Goal: Task Accomplishment & Management: Use online tool/utility

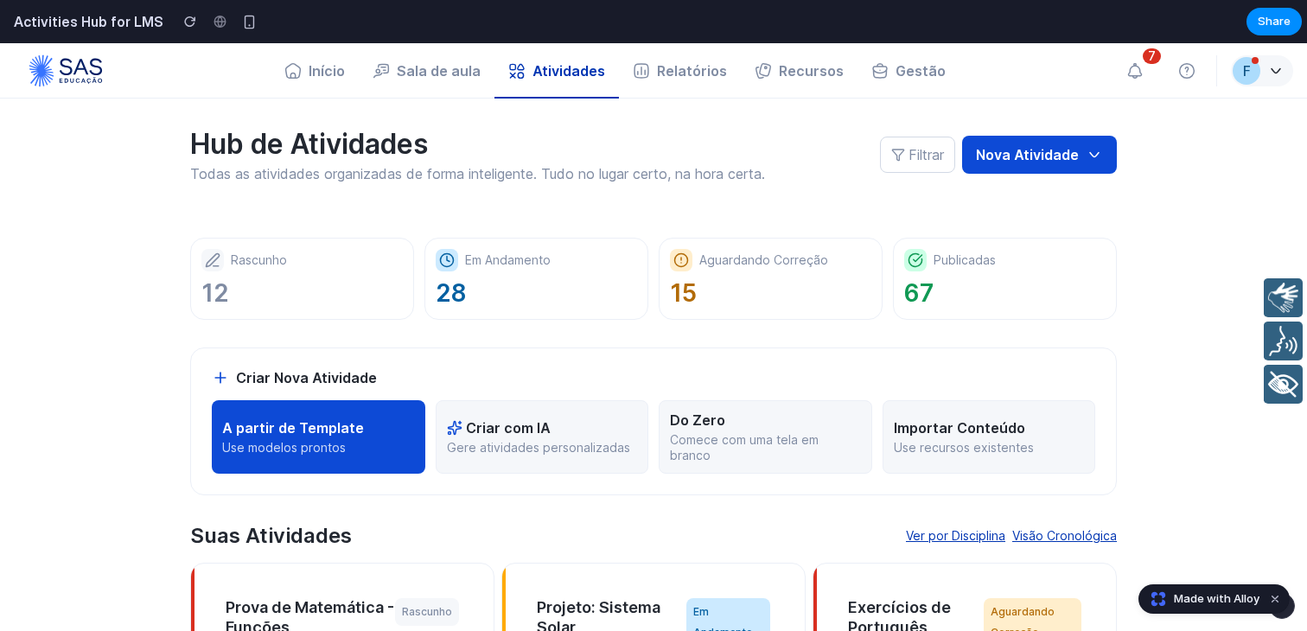
scroll to position [36, 0]
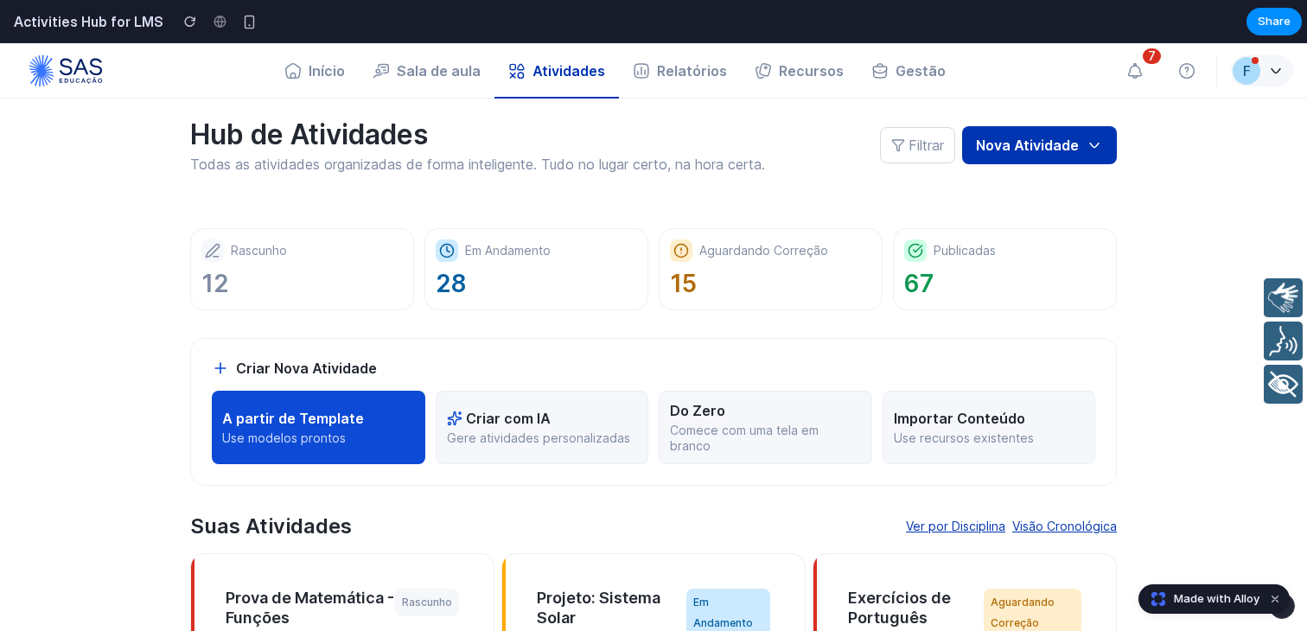
click at [1112, 144] on button "Nova Atividade" at bounding box center [1039, 145] width 155 height 38
click at [1100, 145] on icon "button" at bounding box center [1094, 145] width 17 height 17
click at [1099, 149] on icon "button" at bounding box center [1094, 145] width 17 height 17
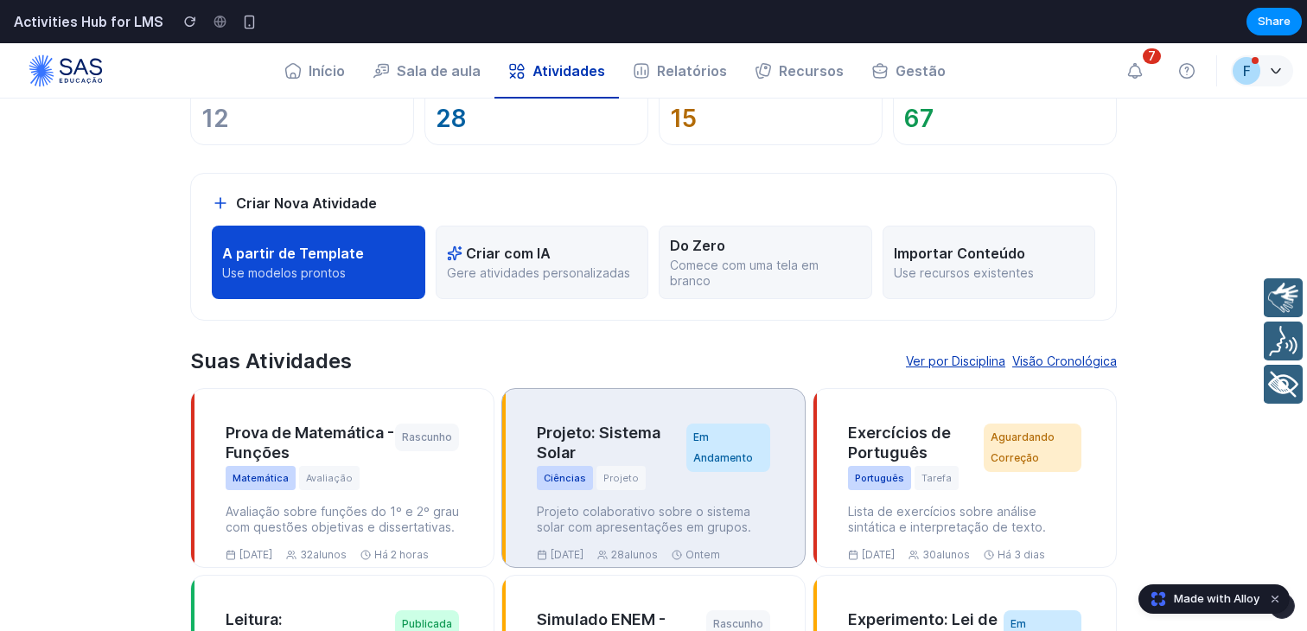
scroll to position [138, 0]
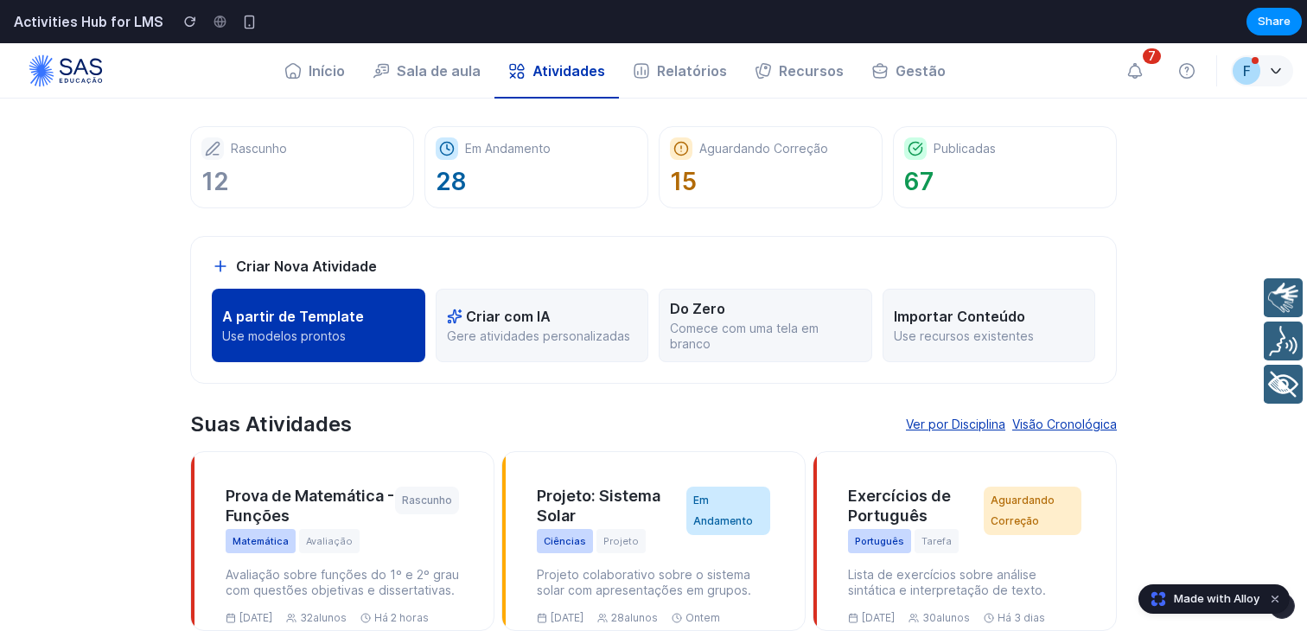
click at [351, 338] on p "Use modelos prontos" at bounding box center [318, 337] width 193 height 16
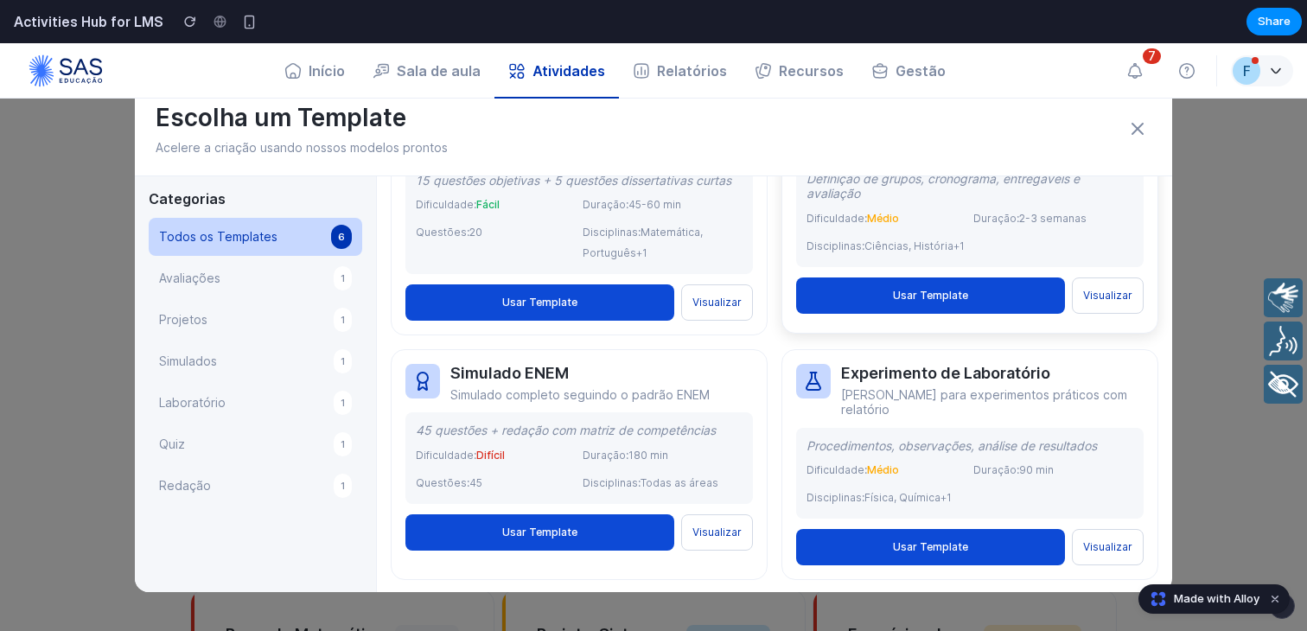
scroll to position [113, 0]
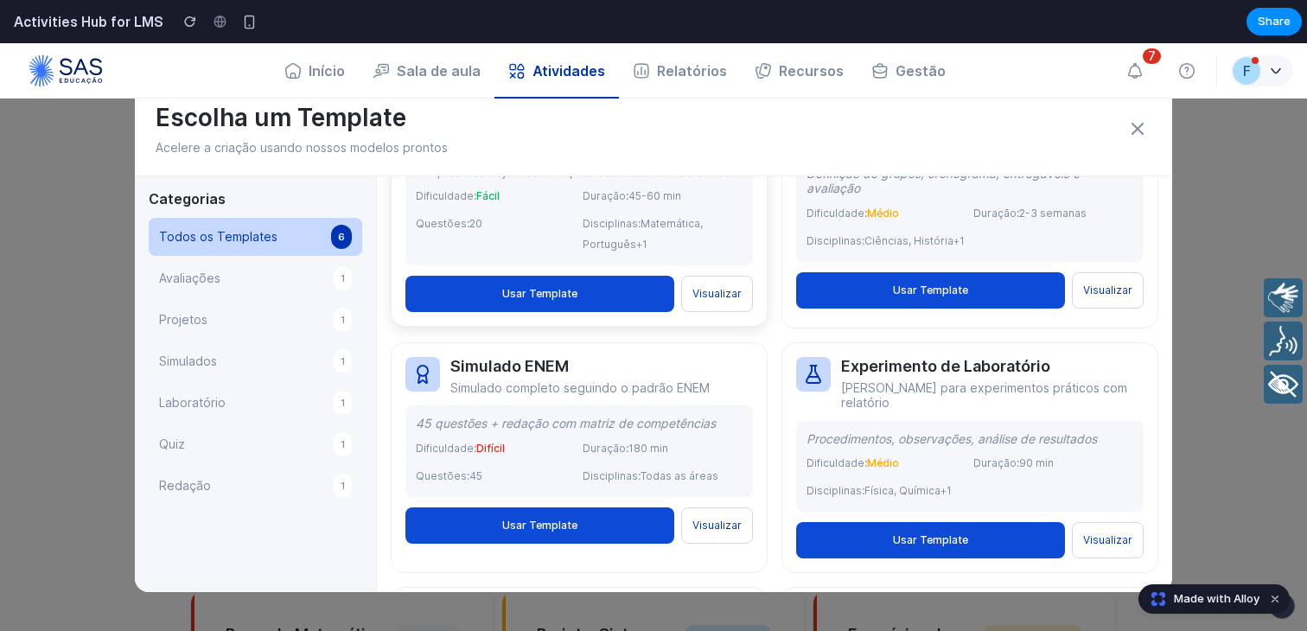
click at [717, 304] on button "Visualizar" at bounding box center [717, 294] width 72 height 36
click at [615, 298] on button "Usar Template" at bounding box center [540, 294] width 269 height 36
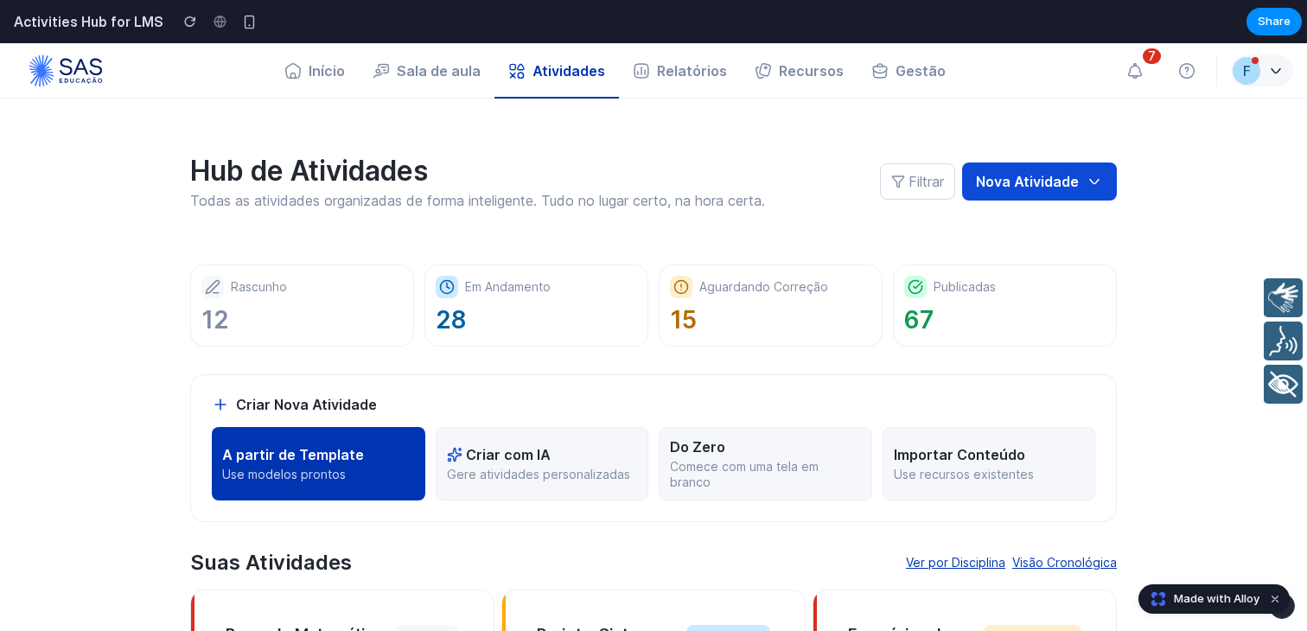
click at [371, 460] on div "A partir de Template" at bounding box center [318, 454] width 193 height 17
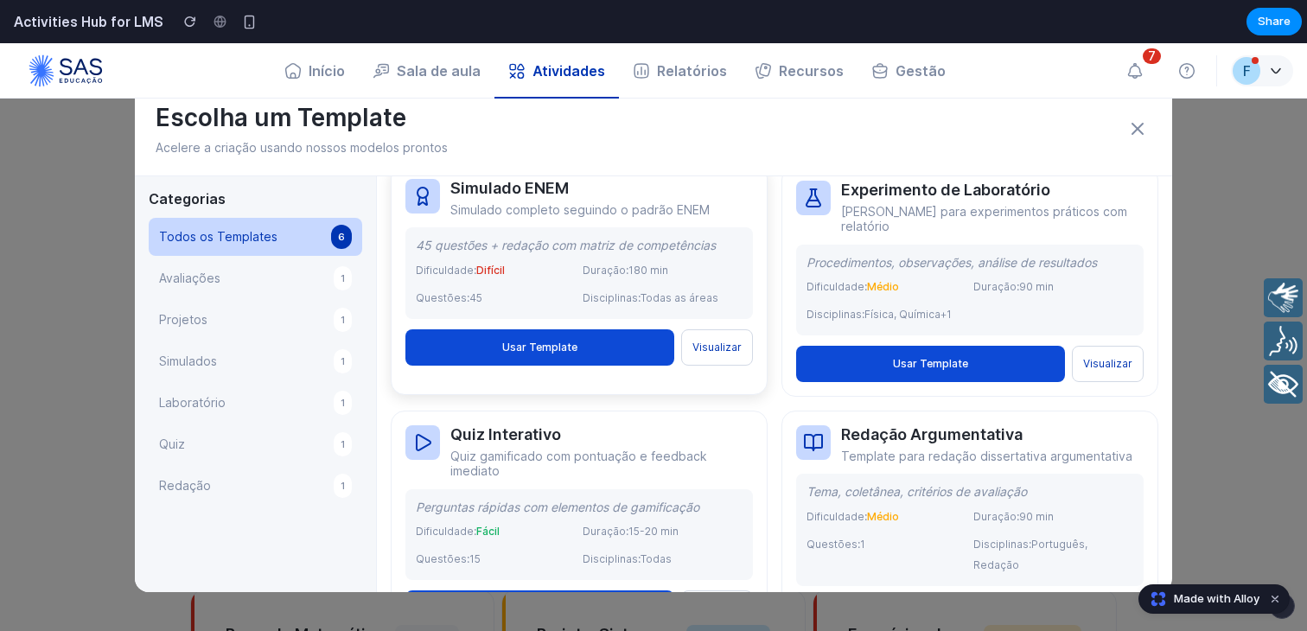
scroll to position [337, 0]
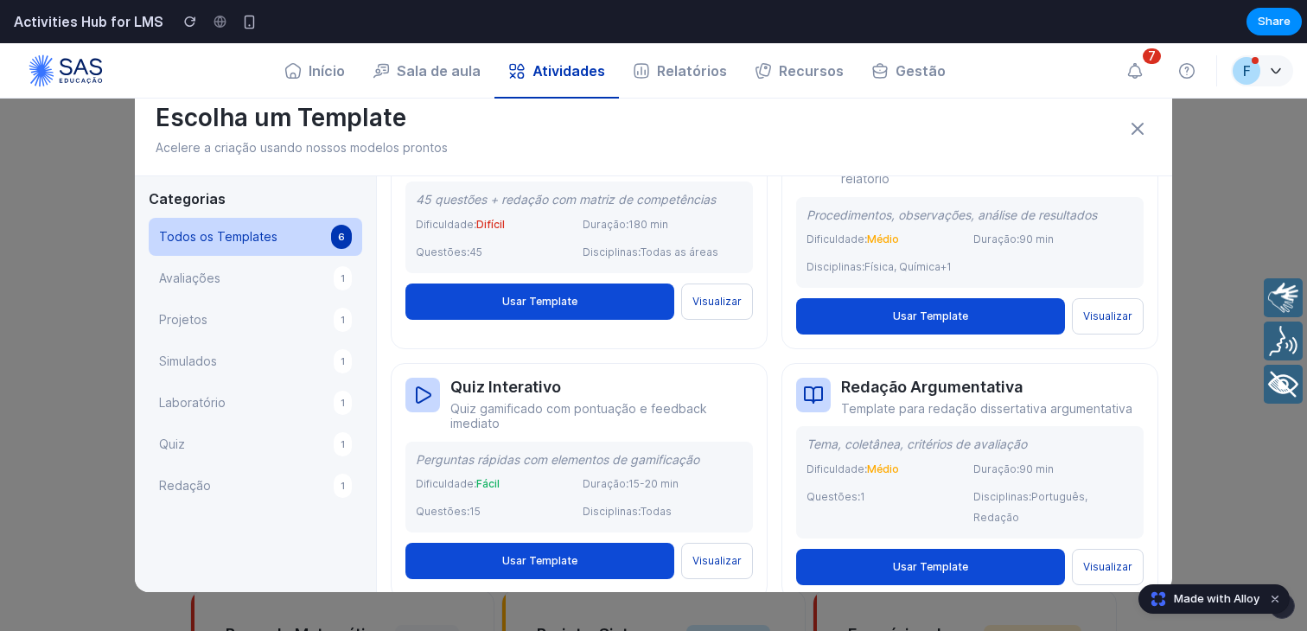
click at [252, 274] on button "Avaliações 1" at bounding box center [256, 278] width 214 height 38
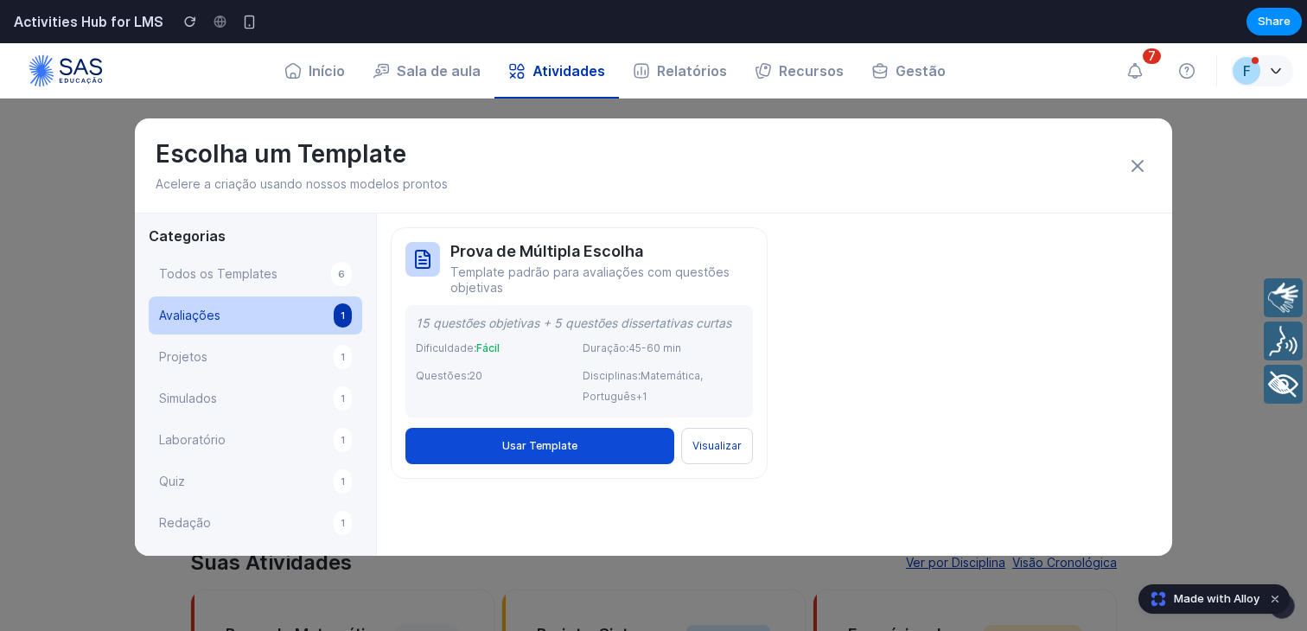
click at [264, 362] on button "Projetos 1" at bounding box center [256, 357] width 214 height 38
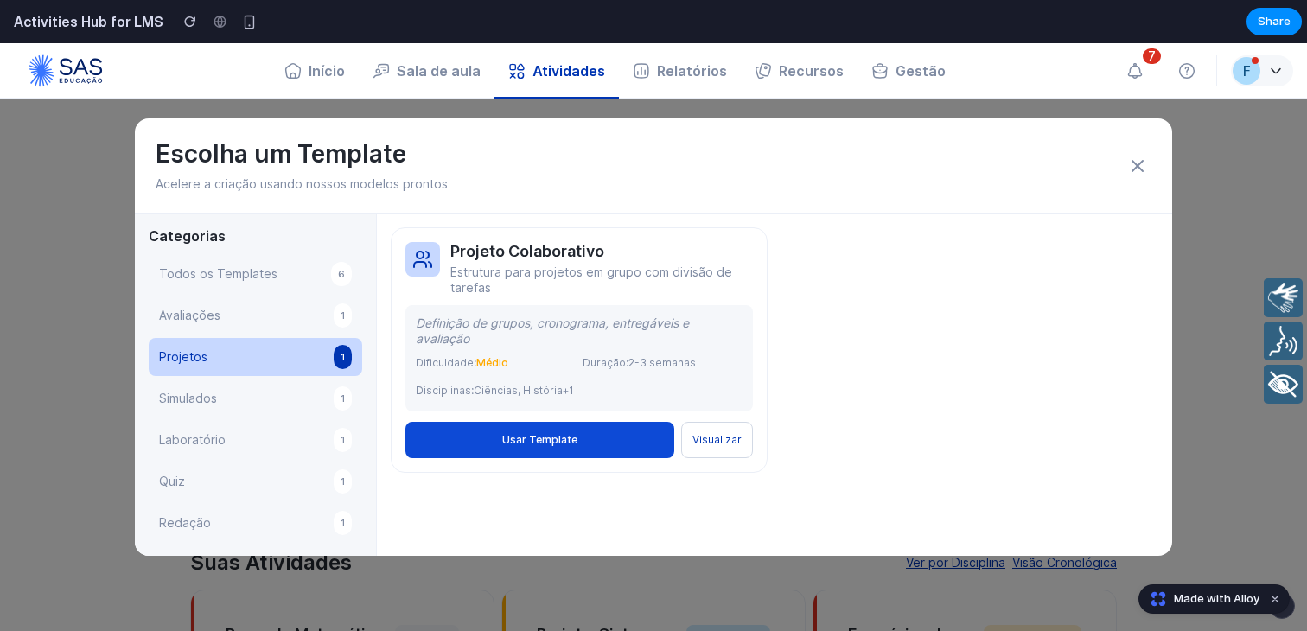
click at [265, 405] on button "Simulados 1" at bounding box center [256, 399] width 214 height 38
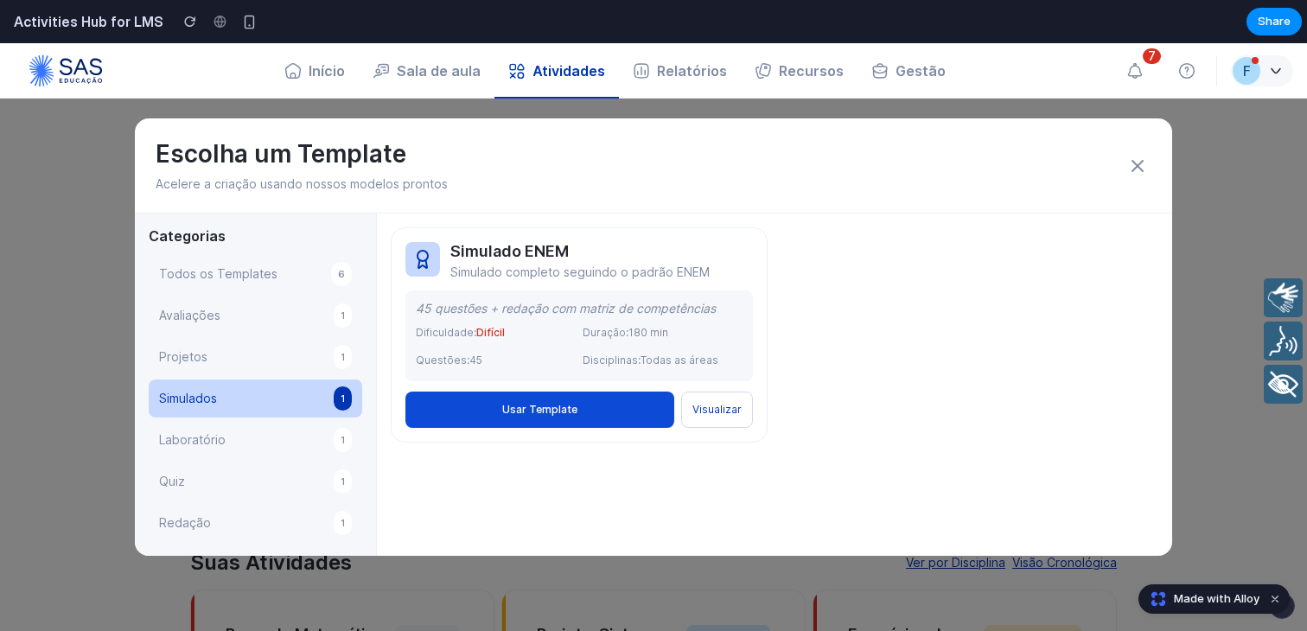
click at [268, 441] on button "Laboratório 1" at bounding box center [256, 440] width 214 height 38
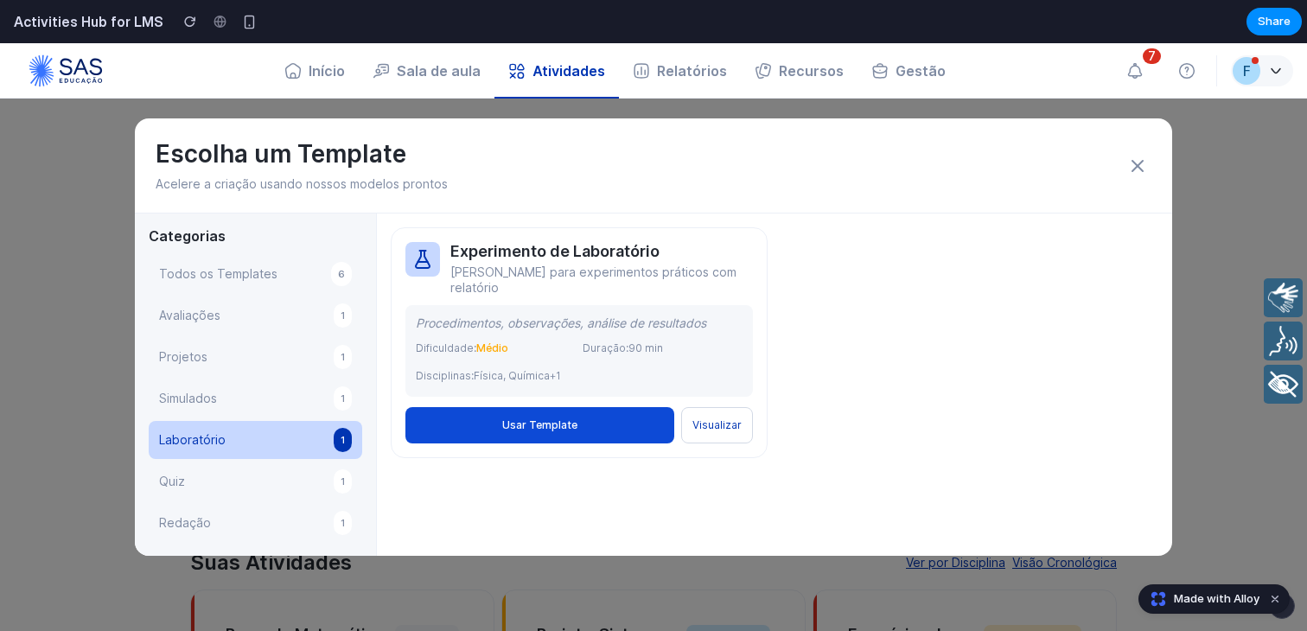
click at [271, 481] on button "Quiz 1" at bounding box center [256, 482] width 214 height 38
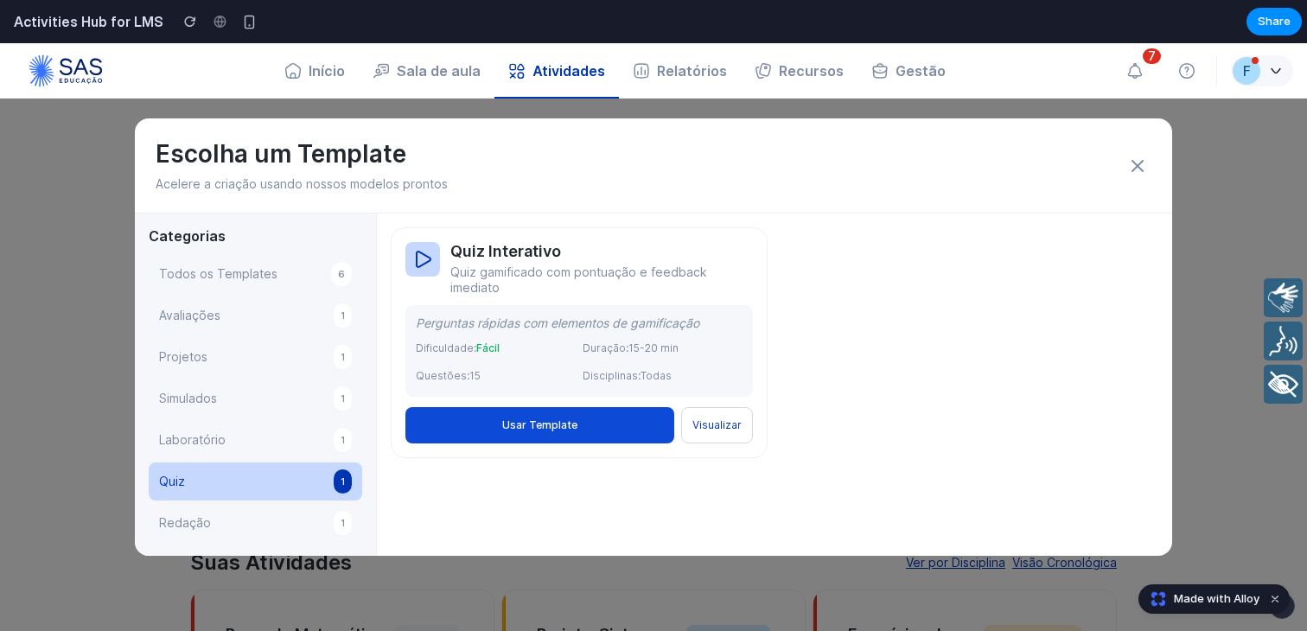
click at [269, 506] on button "Redação 1" at bounding box center [256, 523] width 214 height 38
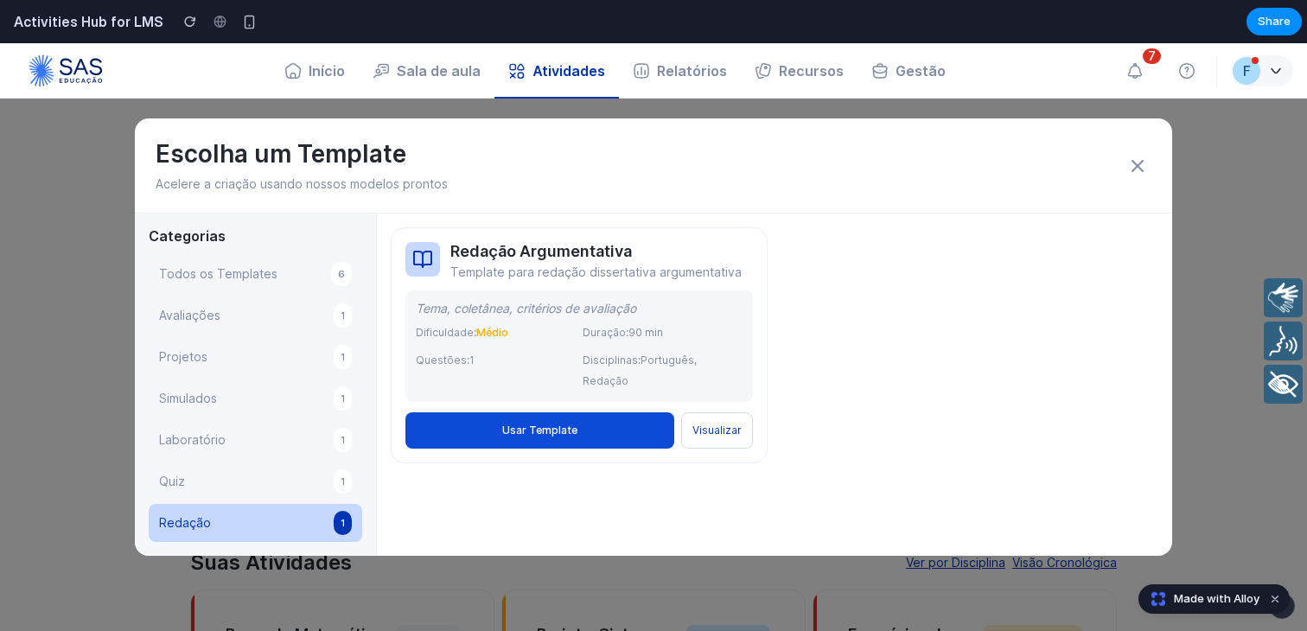
click at [47, 205] on div "Escolha um Template Acelere a criação usando nossos modelos prontos Categorias …" at bounding box center [653, 337] width 1307 height 588
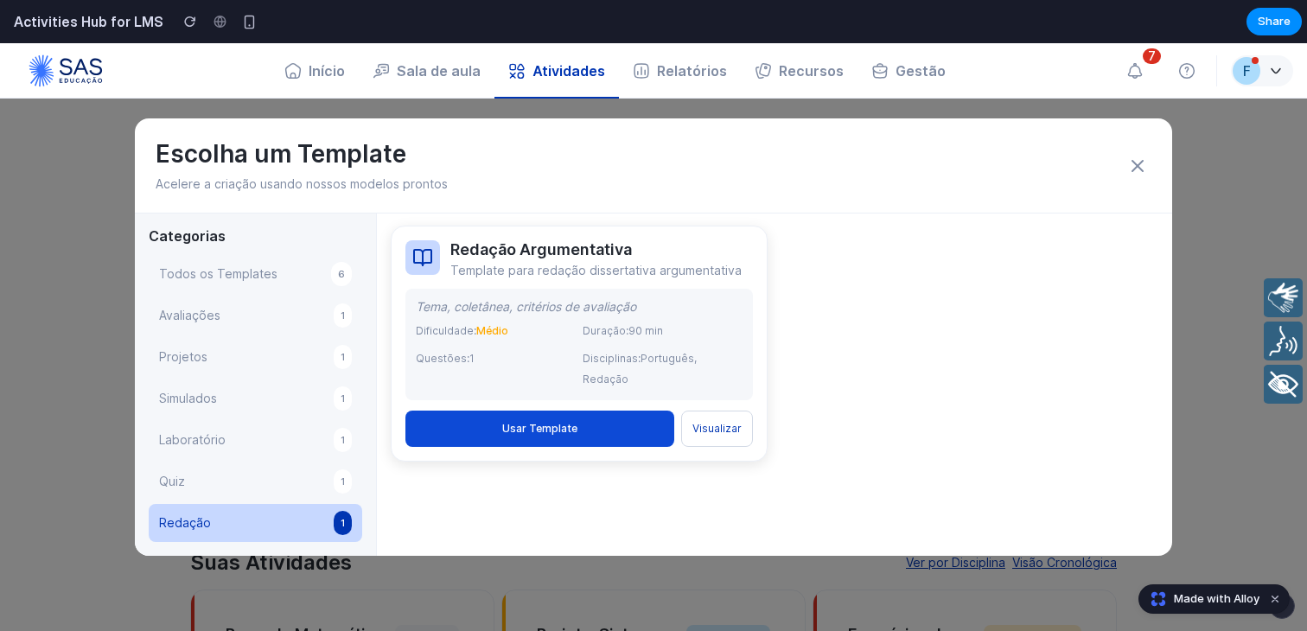
click at [685, 335] on div "Duração: 90 min" at bounding box center [663, 331] width 160 height 21
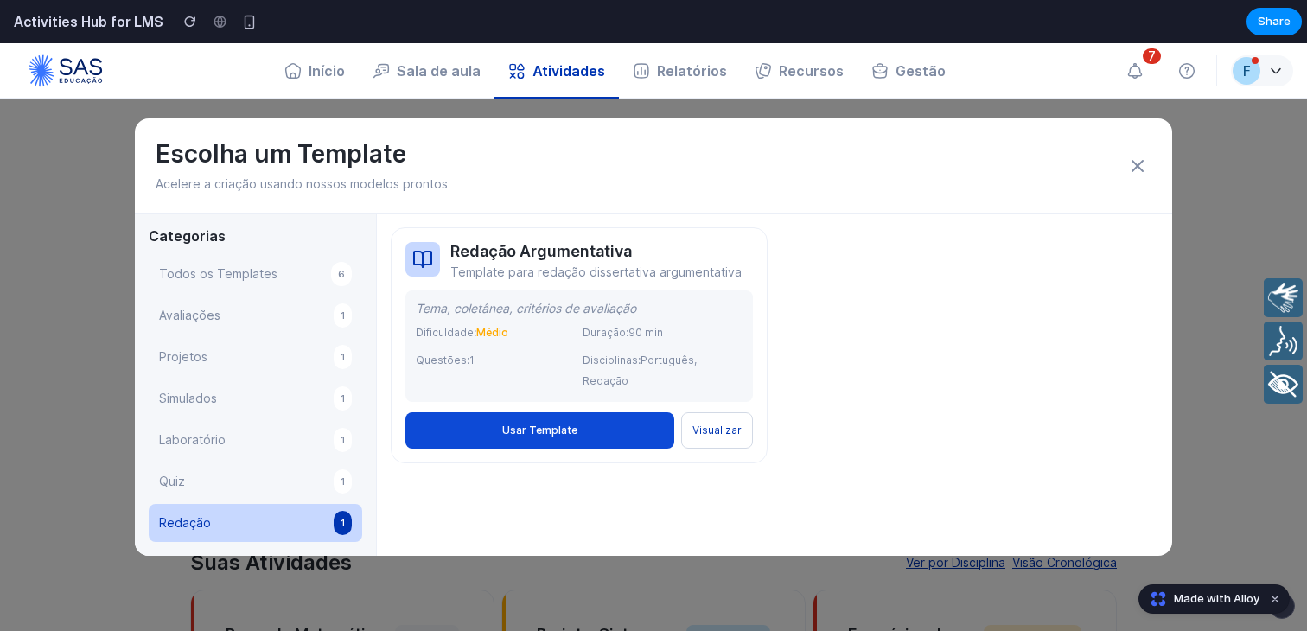
click at [190, 265] on span "Todos os Templates" at bounding box center [218, 274] width 118 height 21
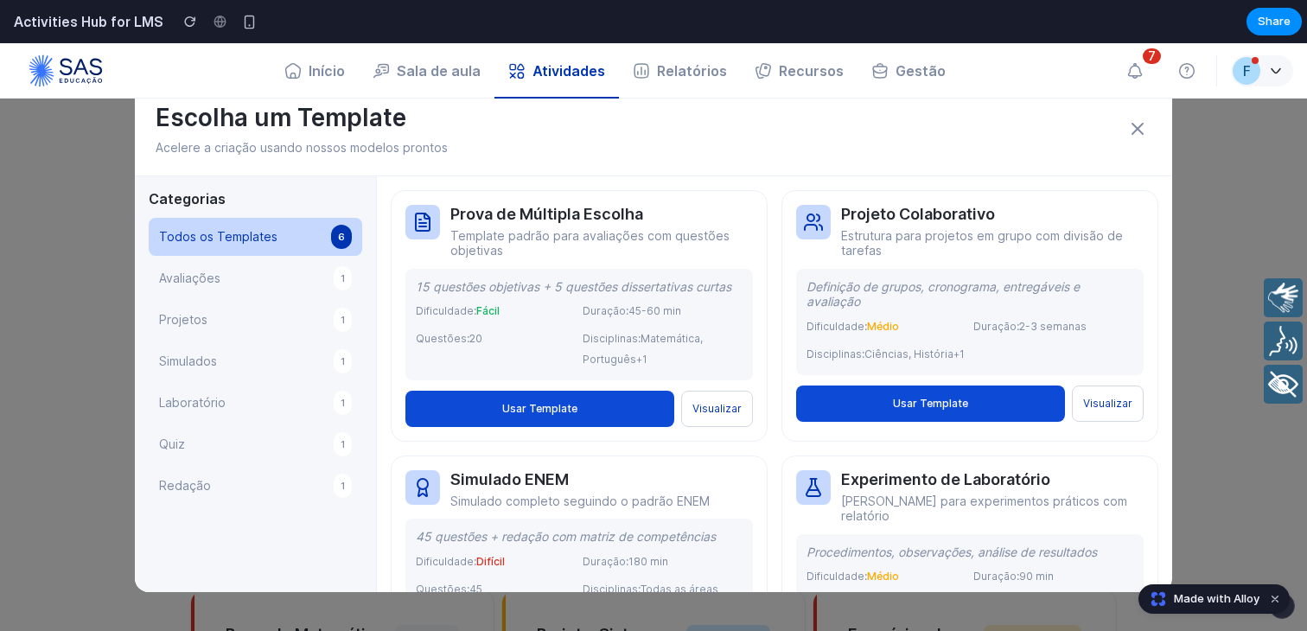
click at [224, 324] on button "Projetos 1" at bounding box center [256, 320] width 214 height 38
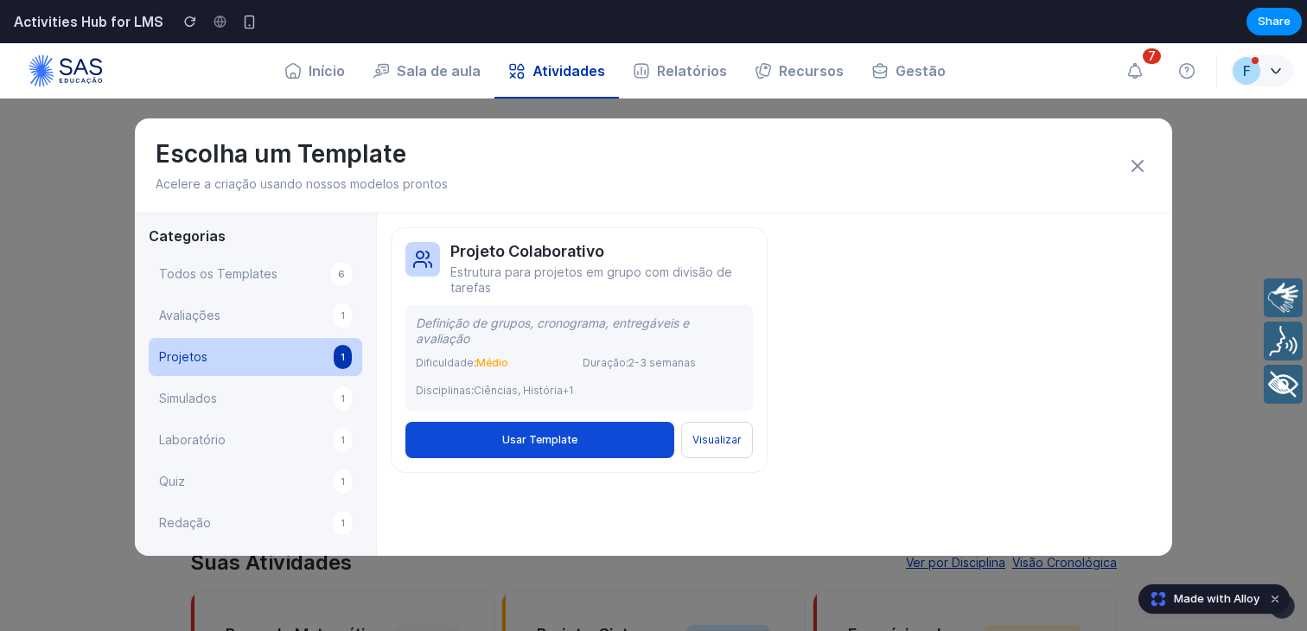
click at [233, 373] on button "Projetos 1" at bounding box center [256, 357] width 214 height 38
click at [238, 419] on div "Todos os Templates 6 Avaliações 1 Projetos 1 Simulados 1 Laboratório 1 Quiz 1 R…" at bounding box center [256, 398] width 214 height 287
click at [311, 460] on div "Todos os Templates 6 Avaliações 1 Projetos 1 Simulados 1 Laboratório 1 Quiz 1 R…" at bounding box center [256, 398] width 214 height 287
click at [311, 434] on button "Laboratório 1" at bounding box center [256, 440] width 214 height 38
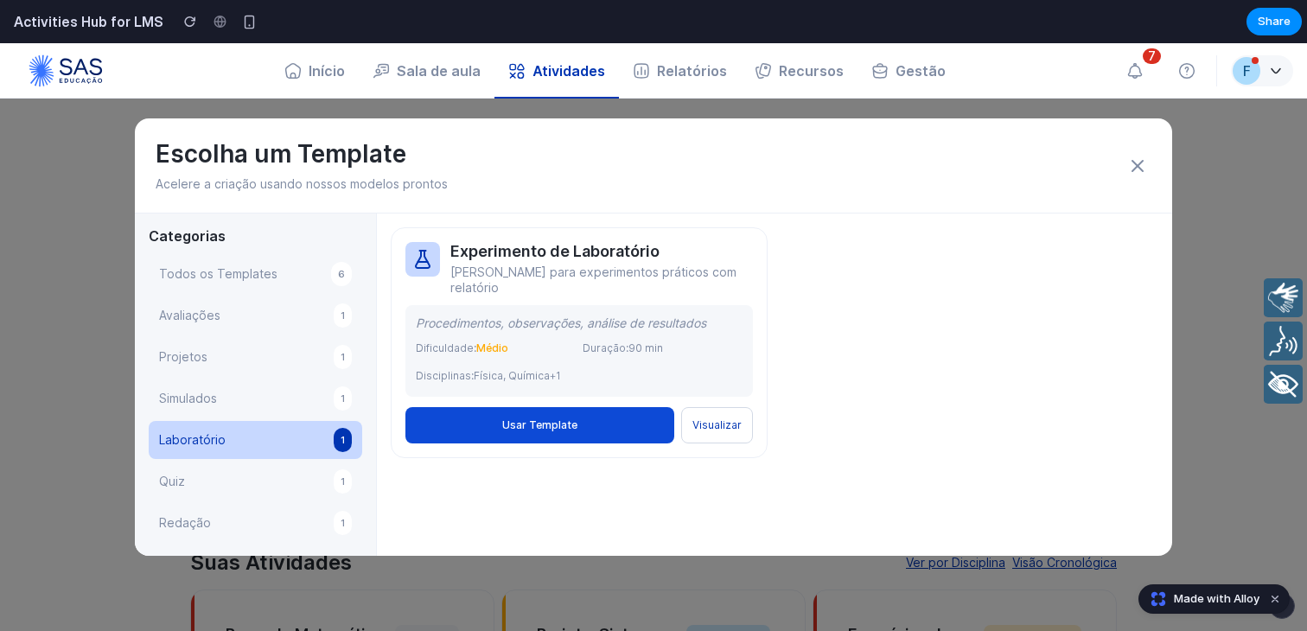
click at [90, 184] on div "Escolha um Template Acelere a criação usando nossos modelos prontos Categorias …" at bounding box center [653, 337] width 1307 height 588
click at [87, 68] on img at bounding box center [66, 71] width 104 height 52
click at [64, 32] on div "Activities Hub for LMS" at bounding box center [131, 22] width 262 height 26
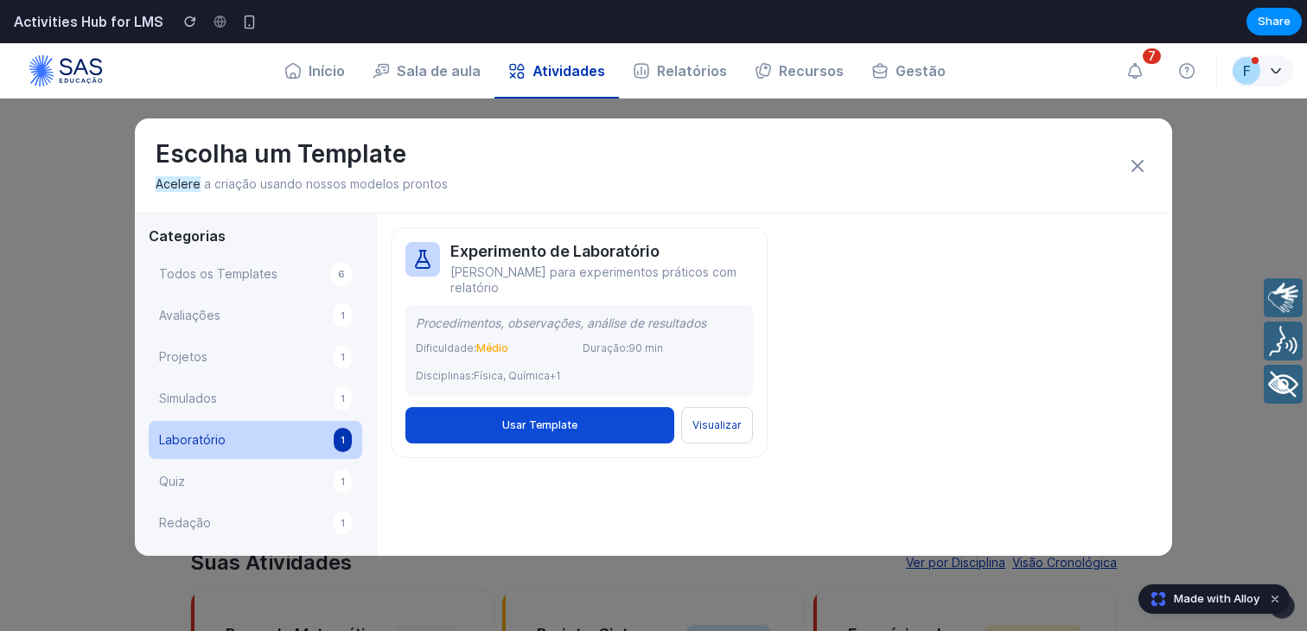
click at [67, 14] on h2 "Activities Hub for LMS" at bounding box center [85, 21] width 157 height 21
